Goal: Find contact information: Find contact information

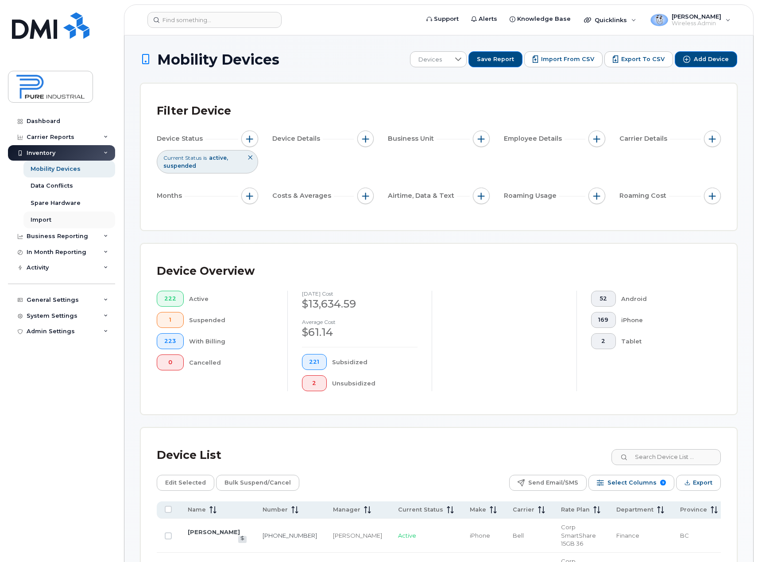
scroll to position [177, 0]
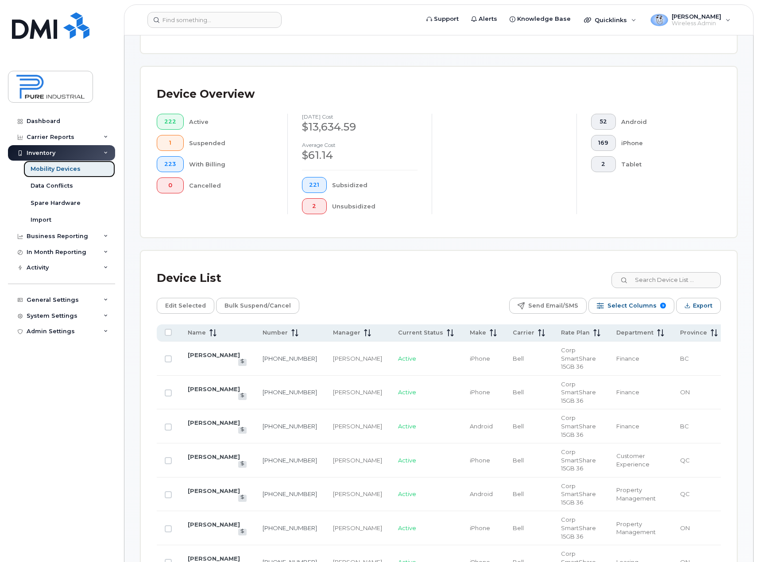
click at [76, 170] on div "Mobility Devices" at bounding box center [56, 169] width 50 height 8
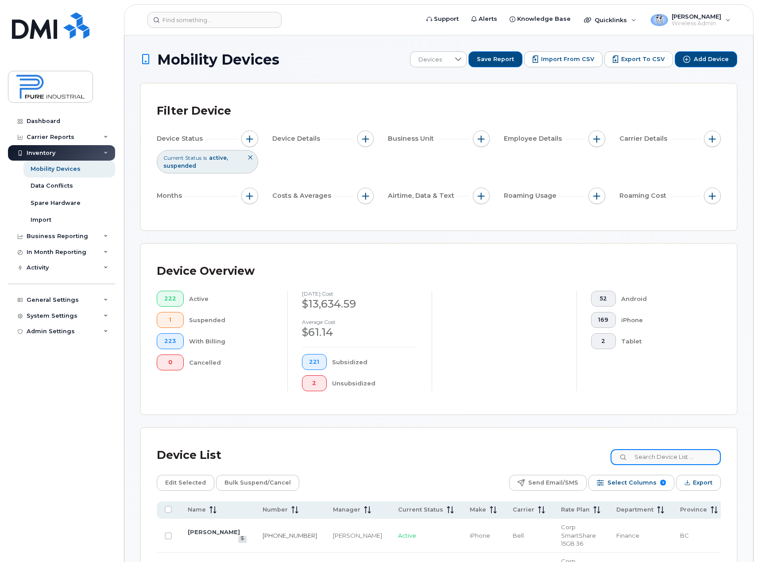
click at [671, 455] on input at bounding box center [666, 458] width 110 height 16
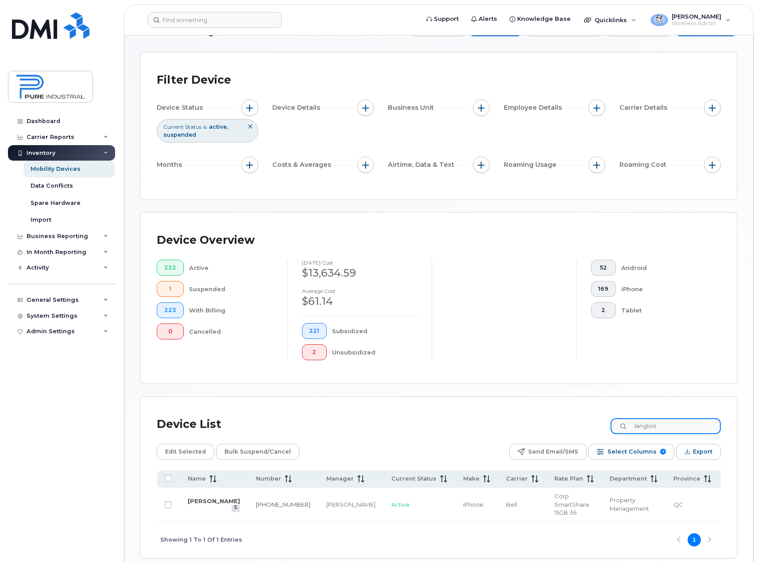
scroll to position [72, 0]
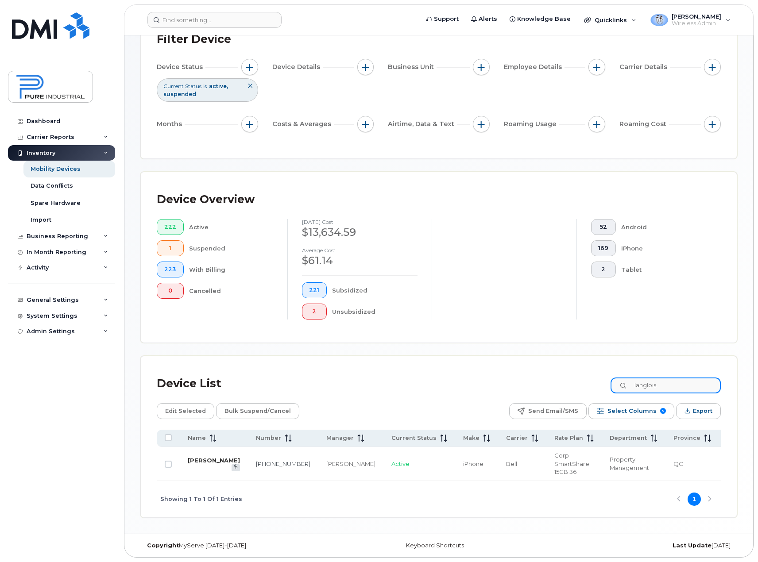
type input "langlois"
click at [205, 458] on link "[PERSON_NAME]" at bounding box center [214, 460] width 52 height 7
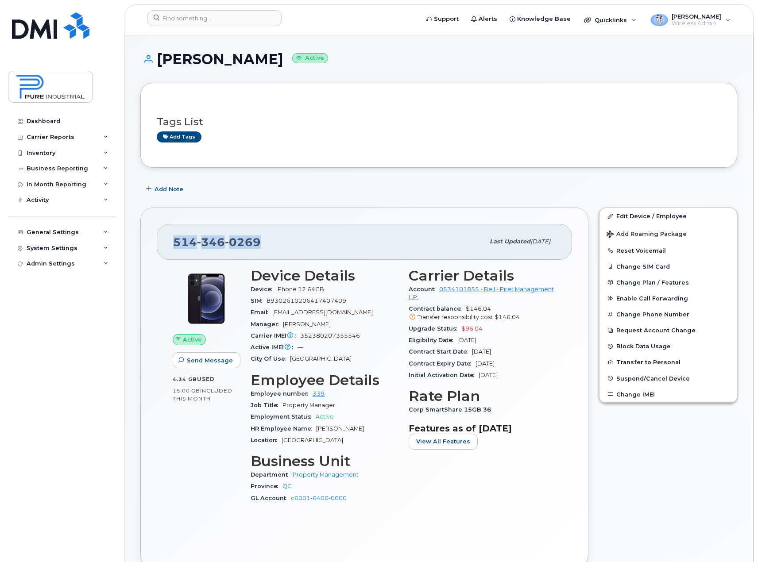
drag, startPoint x: 266, startPoint y: 239, endPoint x: 170, endPoint y: 244, distance: 96.6
click at [171, 238] on div "[PHONE_NUMBER] Last updated [DATE]" at bounding box center [364, 241] width 415 height 35
copy span "[PHONE_NUMBER]"
